Goal: Task Accomplishment & Management: Check status

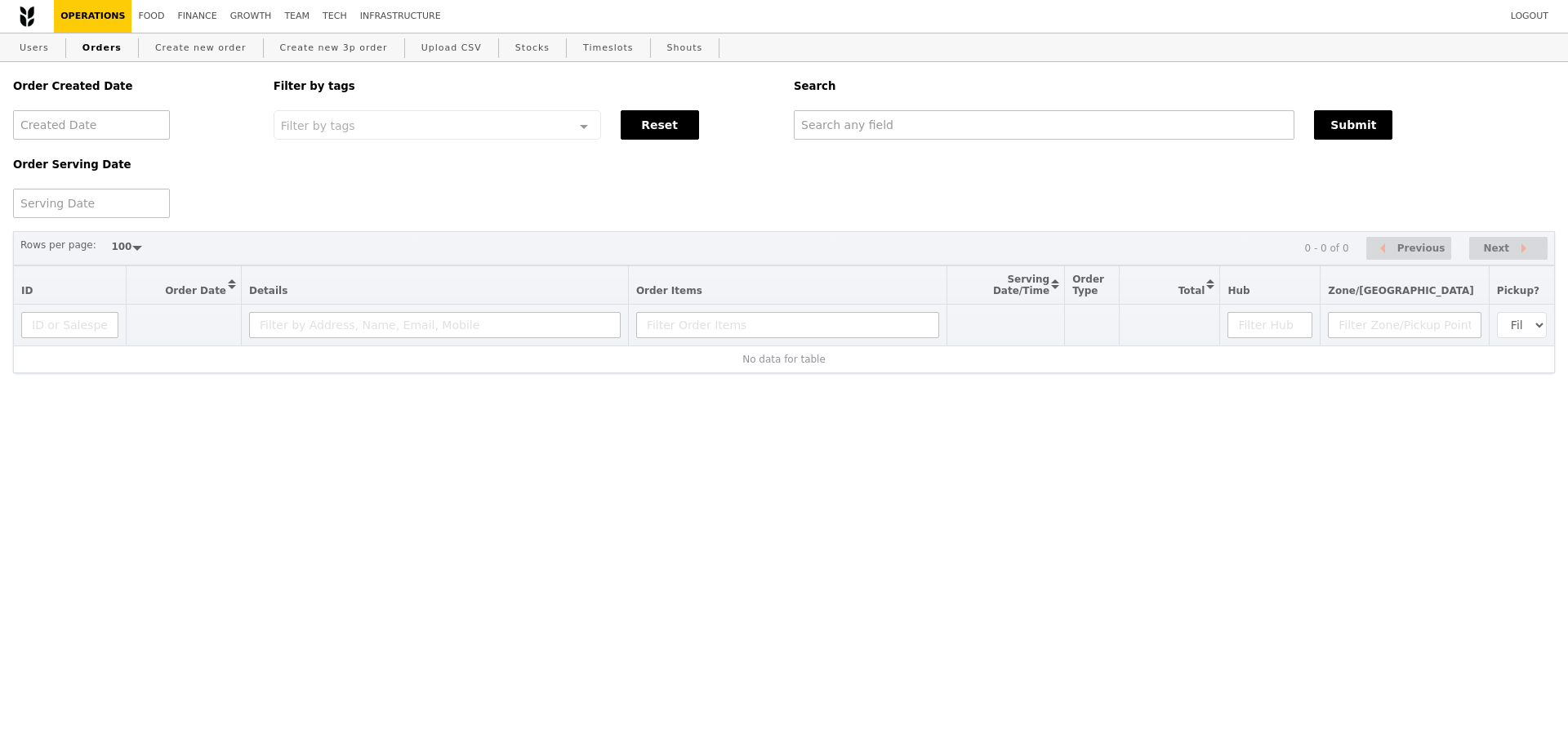
select select "100"
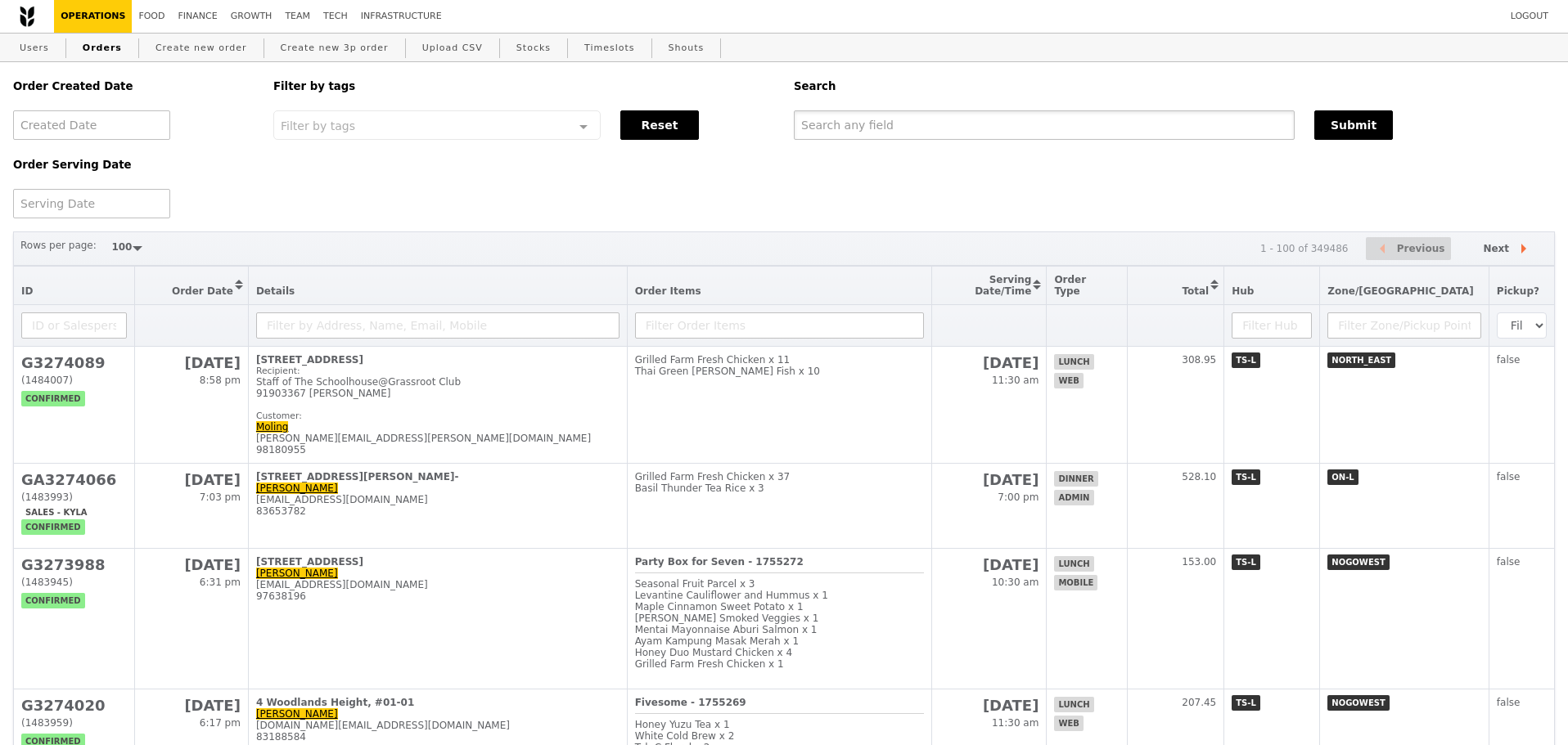
click at [923, 125] on input "text" at bounding box center [1044, 124] width 501 height 29
paste input "[EMAIL_ADDRESS][DOMAIN_NAME]"
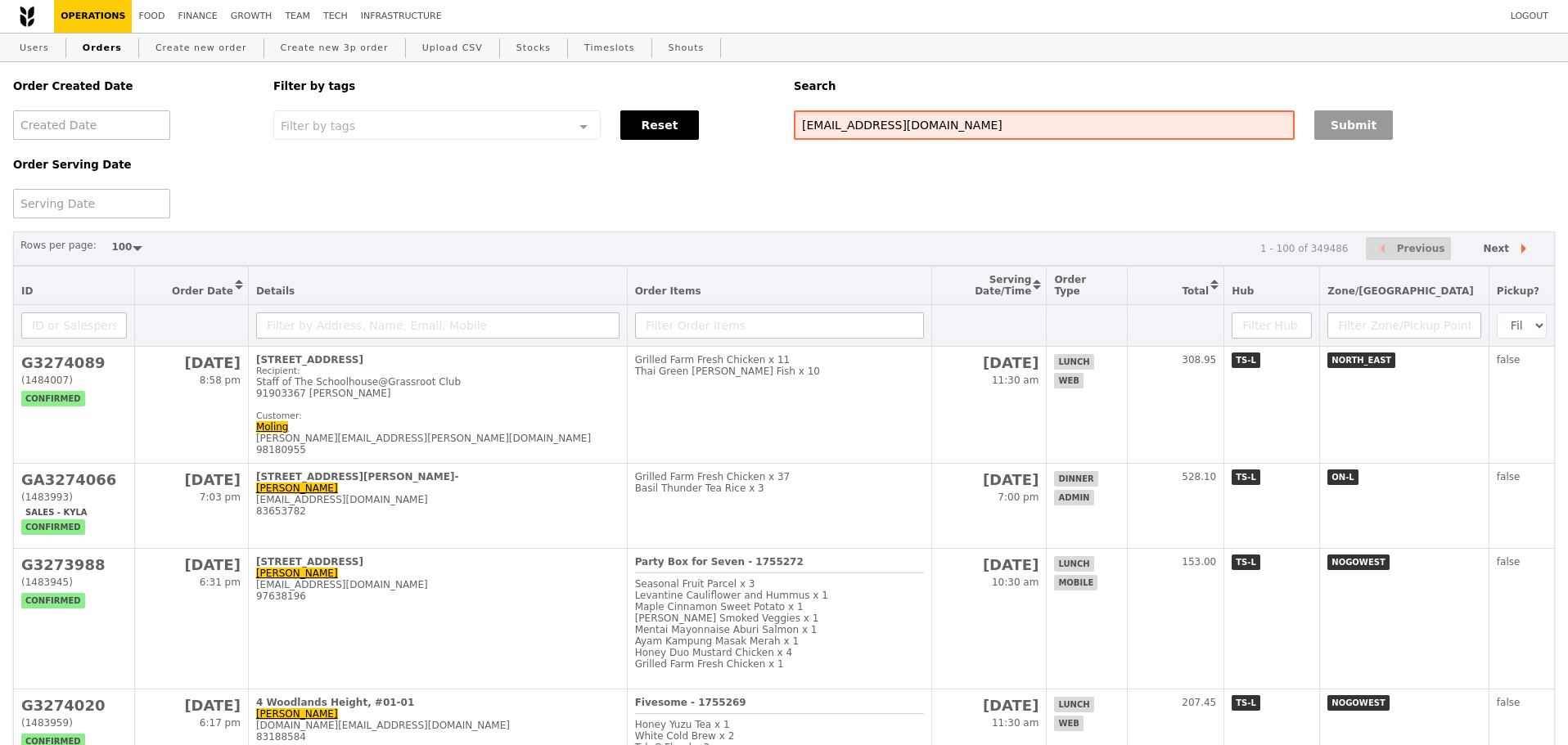
type input "[EMAIL_ADDRESS][DOMAIN_NAME]"
click at [1376, 131] on button "Submit" at bounding box center [1353, 124] width 78 height 29
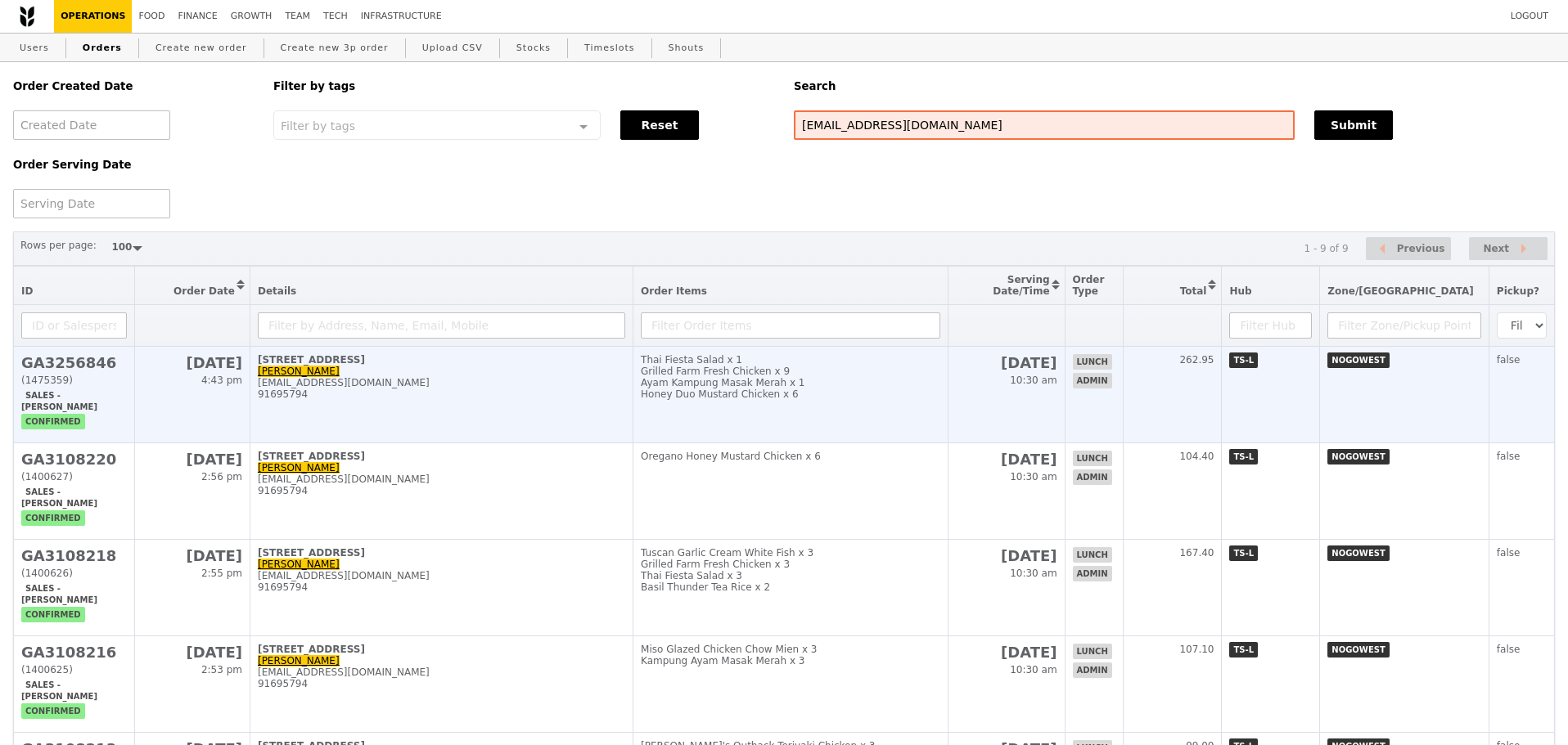
click at [910, 400] on div "Honey Duo Mustard Chicken x 6" at bounding box center [790, 395] width 299 height 12
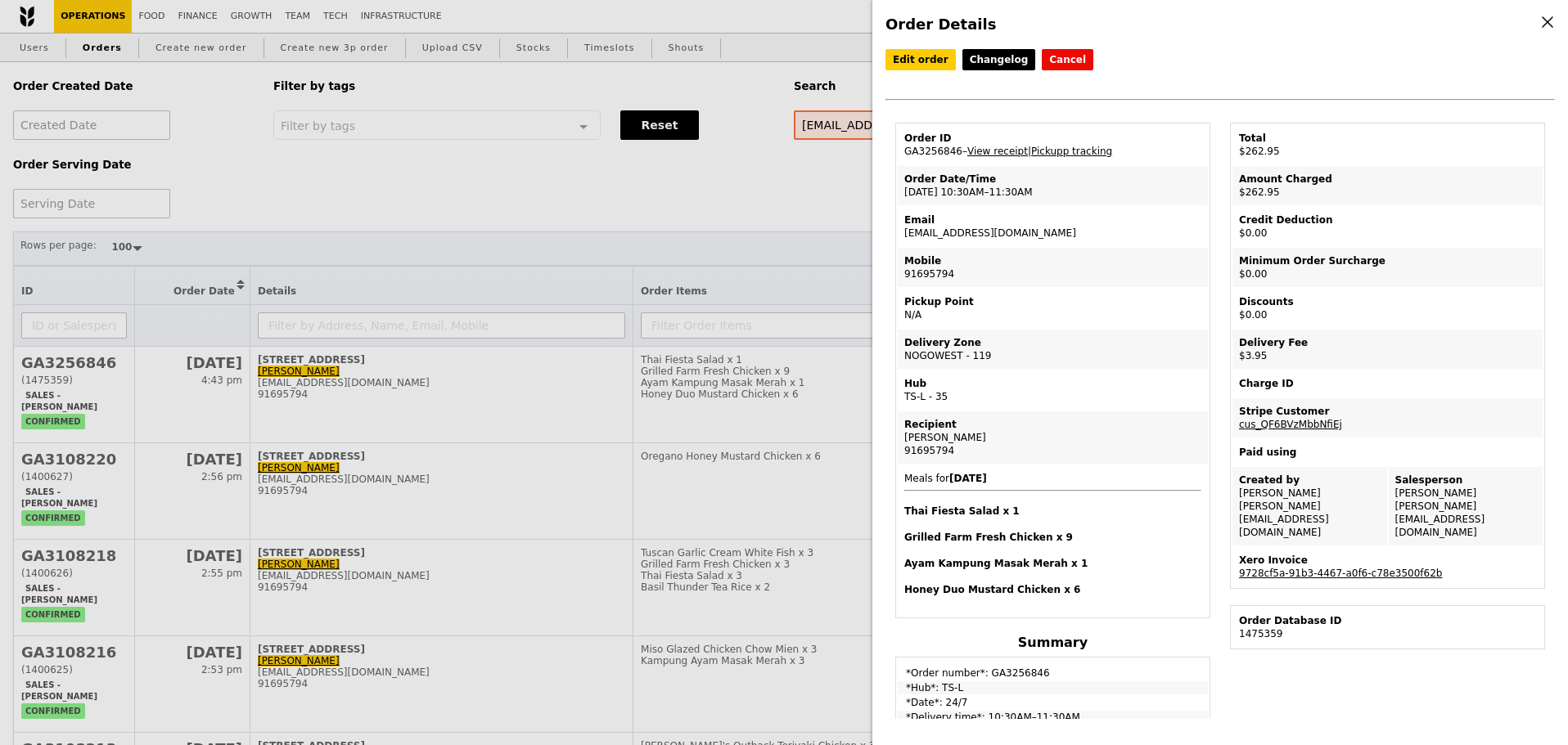
click at [1087, 344] on div "Delivery Zone" at bounding box center [1052, 343] width 297 height 13
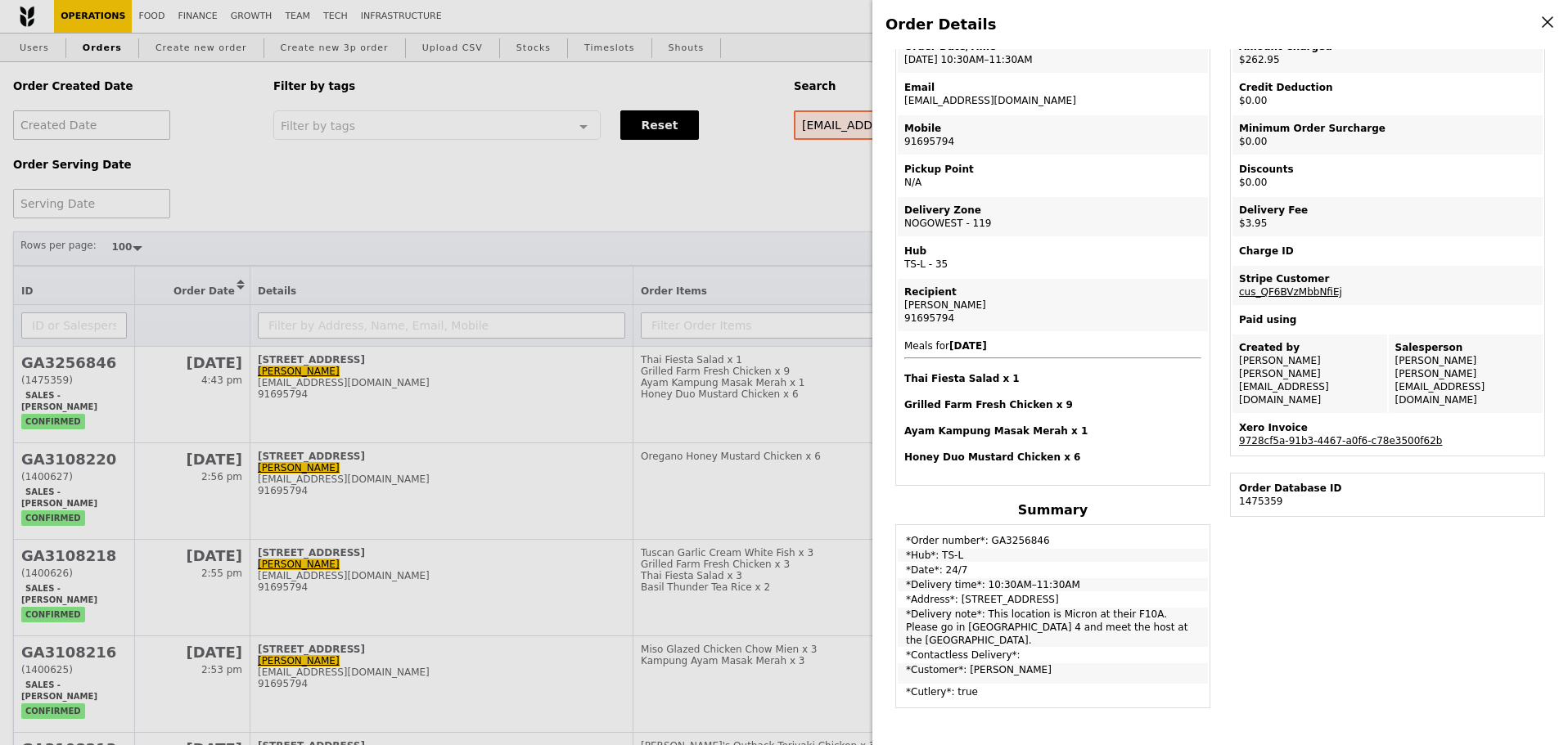
scroll to position [328, 0]
